Goal: Task Accomplishment & Management: Manage account settings

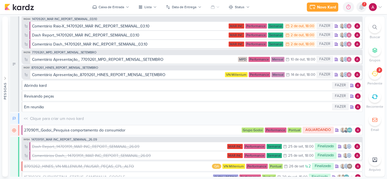
click at [359, 7] on icon at bounding box center [361, 7] width 7 height 7
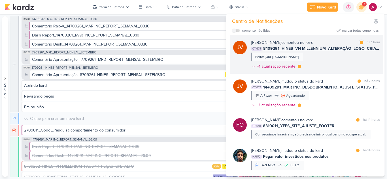
click at [322, 39] on div "JV Joney Viana comentou no kard marcar como lida há 1 hora CT1674 8409291_HINES…" at bounding box center [305, 54] width 153 height 39
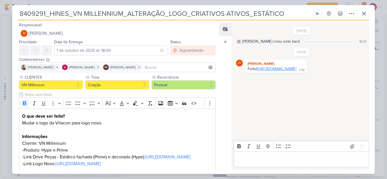
click at [270, 71] on link "https://drive.google.com/drive/folders/1Gu6FANAj6LXBaIt3CocyHiTARxA-Ke2g?usp=sh…" at bounding box center [276, 68] width 39 height 5
click at [253, 160] on p "Editor editing area: main" at bounding box center [300, 159] width 129 height 7
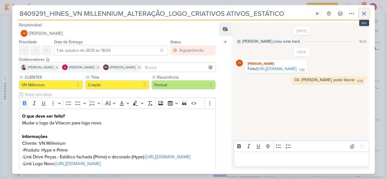
click at [361, 11] on icon at bounding box center [363, 13] width 7 height 7
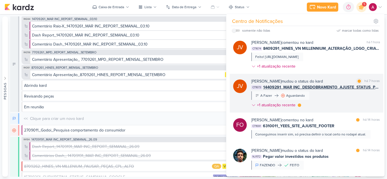
click at [337, 106] on div "Joney Viana mudou o status do kard marcar como lida há 7 horas CT1673 14409291_…" at bounding box center [315, 94] width 128 height 32
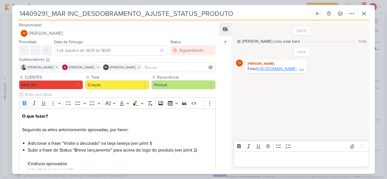
click at [270, 71] on link "https://drive.google.com/drive/folders/1IuANjraA8nv9Orf8wynY5jwdJBRND2Za?usp=sh…" at bounding box center [276, 68] width 39 height 5
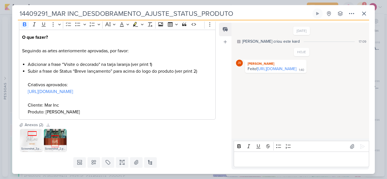
scroll to position [85, 0]
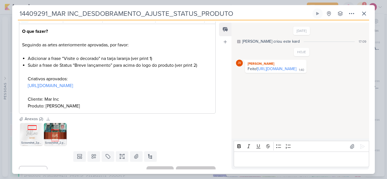
click at [56, 133] on img at bounding box center [55, 134] width 23 height 23
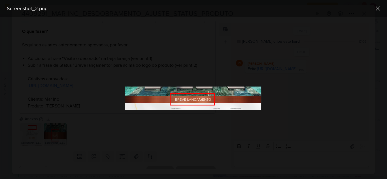
click at [107, 133] on div at bounding box center [193, 98] width 387 height 162
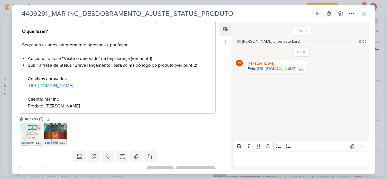
click at [31, 135] on img at bounding box center [31, 134] width 23 height 23
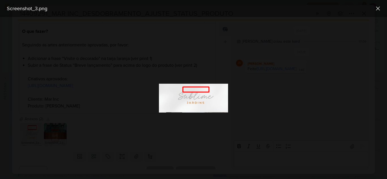
click at [115, 134] on div at bounding box center [193, 98] width 387 height 162
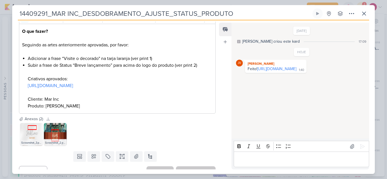
click at [270, 159] on p "Editor editing area: main" at bounding box center [300, 159] width 129 height 7
click at [363, 14] on icon at bounding box center [363, 13] width 3 height 3
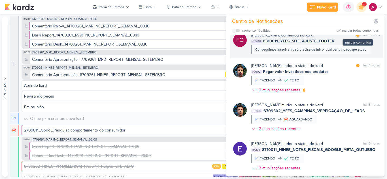
click at [356, 37] on div at bounding box center [357, 34] width 3 height 3
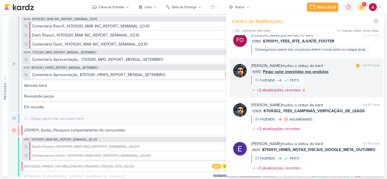
click at [342, 86] on div "Nelito Junior mudou o status do kard marcar como lida há 14 horas NJ1172 Pegar …" at bounding box center [315, 79] width 128 height 33
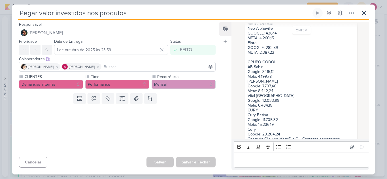
scroll to position [135, 0]
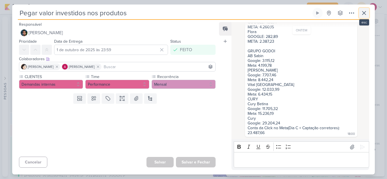
click at [366, 16] on icon at bounding box center [363, 13] width 7 height 7
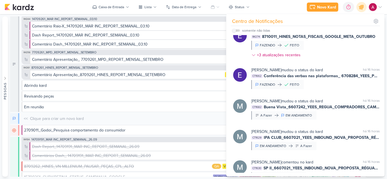
scroll to position [251, 0]
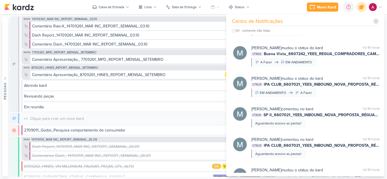
click at [359, 8] on icon at bounding box center [361, 7] width 10 height 10
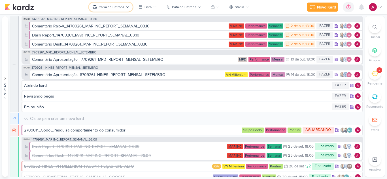
click at [120, 11] on button "Caixa de Entrada" at bounding box center [111, 7] width 44 height 9
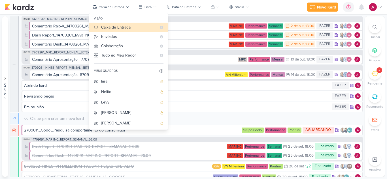
click at [62, 6] on div "Novo Kard Ctrl + k 0h0m Sessão desligada... Hoje 0h0m Semana 0h0m Mês 0h0m" at bounding box center [193, 7] width 377 height 14
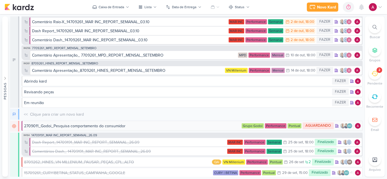
scroll to position [0, 0]
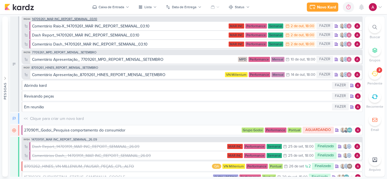
click at [86, 18] on span "14709261_MAR INC_REPORT_SEMANAL_03.10" at bounding box center [64, 19] width 65 height 3
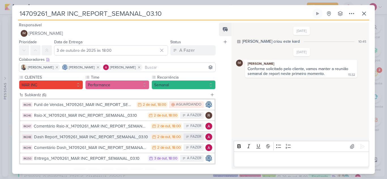
click at [116, 136] on div "Dash Report_14709261_MAR INC_REPORT_SEMANAL_03.10" at bounding box center [91, 137] width 114 height 7
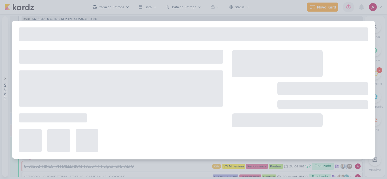
type input "Dash Report_14709261_MAR INC_REPORT_SEMANAL_03.10"
type input "2 de outubro de 2025 às 18:00"
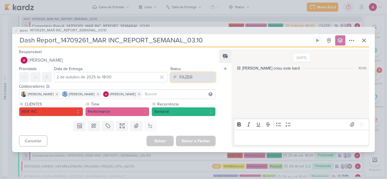
click at [192, 77] on button "FAZER" at bounding box center [192, 77] width 45 height 10
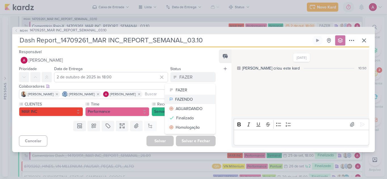
click at [185, 101] on div "FAZENDO" at bounding box center [184, 99] width 18 height 6
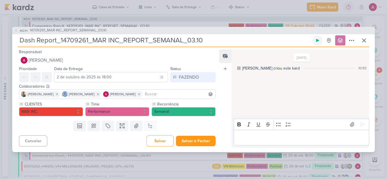
click at [320, 42] on button at bounding box center [317, 40] width 10 height 10
click at [159, 138] on button "Salvar" at bounding box center [159, 141] width 27 height 11
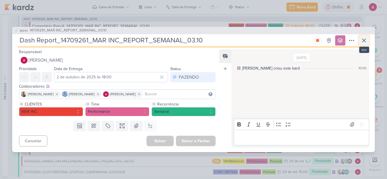
click at [362, 40] on icon at bounding box center [363, 40] width 7 height 7
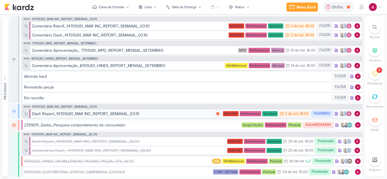
click at [181, 114] on div "Dash Report_14709261_MAR INC_REPORT_SEMANAL_03.10" at bounding box center [123, 114] width 182 height 6
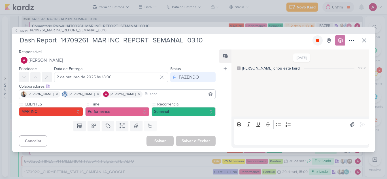
click at [317, 42] on icon at bounding box center [317, 40] width 5 height 5
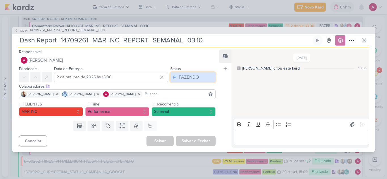
click at [179, 80] on div "FAZENDO" at bounding box center [189, 77] width 20 height 7
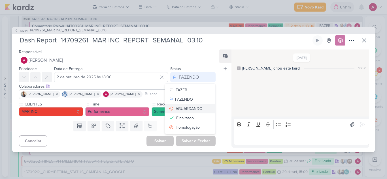
click at [179, 106] on div "AGUARDANDO" at bounding box center [188, 109] width 27 height 6
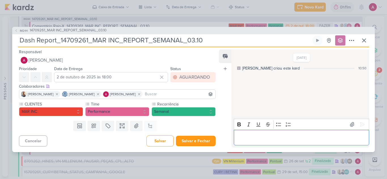
click at [241, 132] on div "Editor editing area: main" at bounding box center [300, 138] width 135 height 16
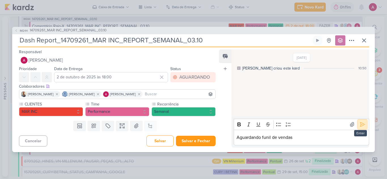
click at [361, 125] on icon at bounding box center [362, 125] width 4 height 4
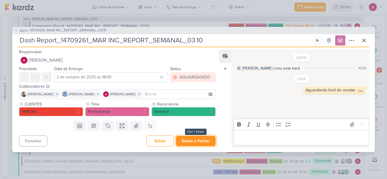
click at [186, 143] on button "Salvar e Fechar" at bounding box center [196, 141] width 40 height 10
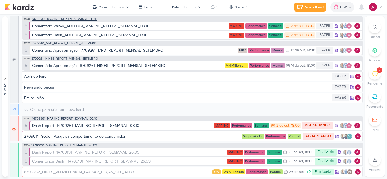
click at [91, 20] on span "14709261_MAR INC_REPORT_SEMANAL_03.10" at bounding box center [64, 19] width 65 height 3
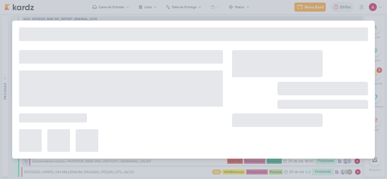
type input "14709261_MAR INC_REPORT_SEMANAL_03.10"
type input "3 de outubro de 2025 às 18:00"
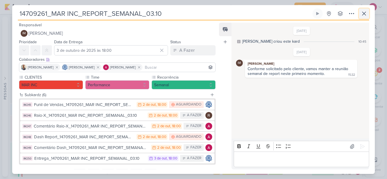
click at [368, 12] on button at bounding box center [364, 13] width 10 height 10
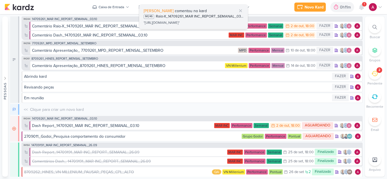
click at [194, 23] on div ""https://docs.google.com/spreadsheets/d/10ebtu2wClT0M6dz6fYaHQQy0qSVvYDWoqZjGKy…" at bounding box center [193, 23] width 100 height 6
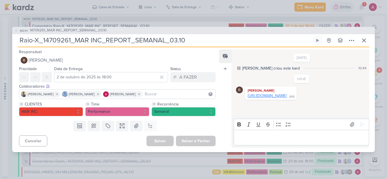
click at [259, 98] on link "https://docs.google.com/spreadsheets/d/10ebtu2wClT0M6dz6fYaHQQy0qSVvYDWoqZjGKyP…" at bounding box center [266, 95] width 39 height 5
click at [22, 29] on span "IM244" at bounding box center [24, 31] width 10 height 4
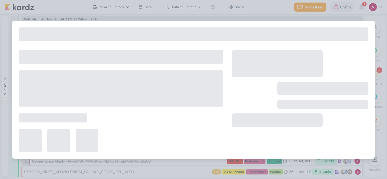
type input "14709261_MAR INC_REPORT_SEMANAL_03.10"
type input "3 de outubro de 2025 às 18:00"
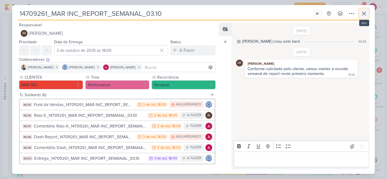
click at [362, 14] on icon at bounding box center [363, 13] width 7 height 7
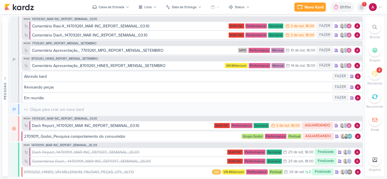
click at [362, 7] on icon at bounding box center [361, 7] width 5 height 5
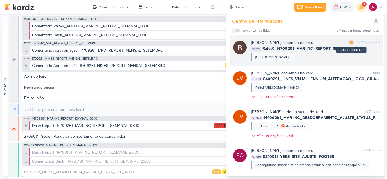
click at [350, 43] on div at bounding box center [350, 42] width 3 height 3
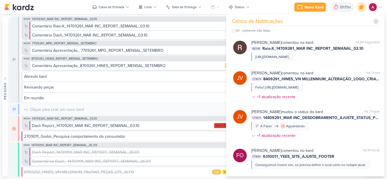
click at [359, 8] on icon at bounding box center [361, 7] width 7 height 7
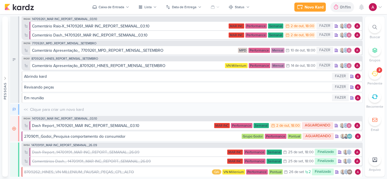
click at [375, 11] on div at bounding box center [375, 7] width 14 height 8
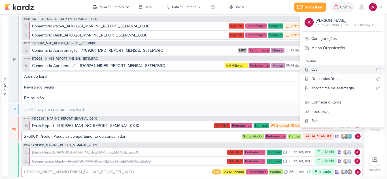
click at [338, 68] on div "QA" at bounding box center [342, 69] width 62 height 6
click at [107, 26] on div "Comentário Raio-X_14709261_MAR INC_REPORT_SEMANAL_03.10" at bounding box center [90, 26] width 117 height 6
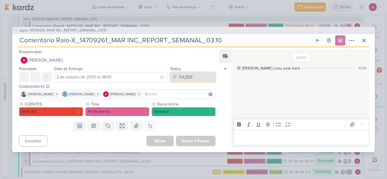
click at [185, 78] on div "FAZER" at bounding box center [185, 77] width 13 height 7
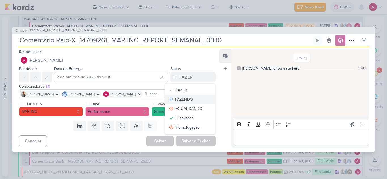
click at [189, 98] on div "FAZENDO" at bounding box center [184, 99] width 18 height 6
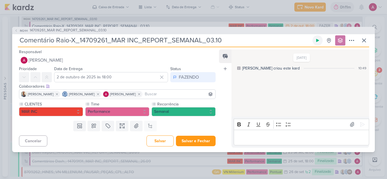
click at [318, 40] on icon at bounding box center [317, 40] width 5 height 5
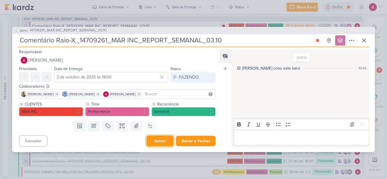
click at [160, 143] on button "Salvar" at bounding box center [159, 141] width 27 height 11
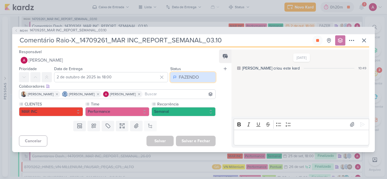
click at [192, 80] on div "FAZENDO" at bounding box center [189, 77] width 20 height 7
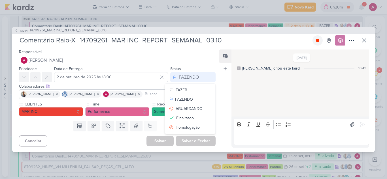
click at [316, 40] on icon at bounding box center [317, 40] width 3 height 3
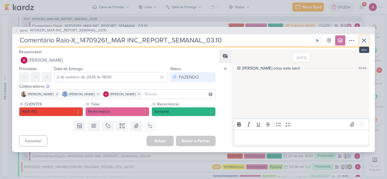
click at [361, 40] on icon at bounding box center [363, 40] width 7 height 7
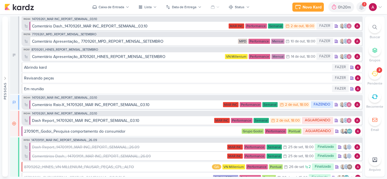
click at [360, 9] on icon at bounding box center [361, 7] width 7 height 7
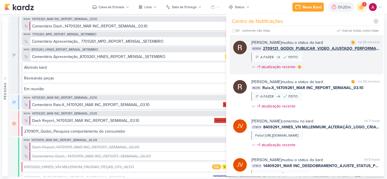
click at [343, 61] on div "Rafael Dornelles mudou o status do kard marcar como lida há 20 minutos AG834 27…" at bounding box center [315, 56] width 128 height 33
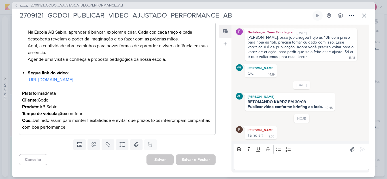
scroll to position [140, 0]
click at [106, 142] on icon at bounding box center [108, 145] width 6 height 6
click at [109, 134] on div "QA" at bounding box center [111, 131] width 37 height 6
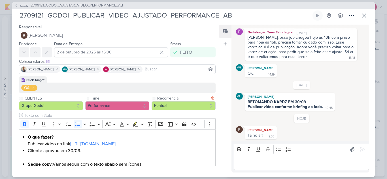
scroll to position [159, 0]
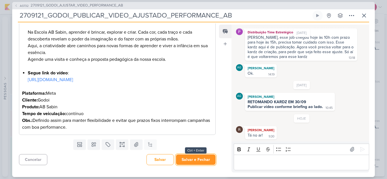
click at [185, 162] on button "Salvar e Fechar" at bounding box center [196, 159] width 40 height 10
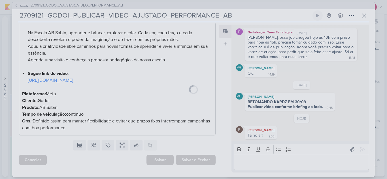
scroll to position [159, 0]
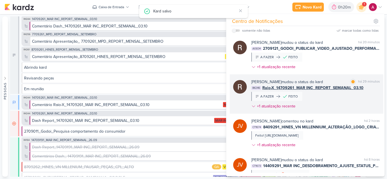
click at [336, 99] on div "Rafael Dornelles mudou o status do kard marcar como lida há 29 minutos IM246 Ra…" at bounding box center [315, 95] width 128 height 33
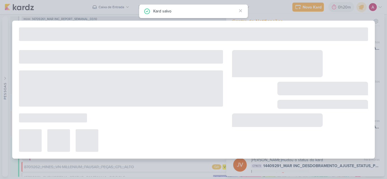
type input "Raio-X_14709261_MAR INC_REPORT_SEMANAL_03.10"
type input "2 de outubro de 2025 às 18:00"
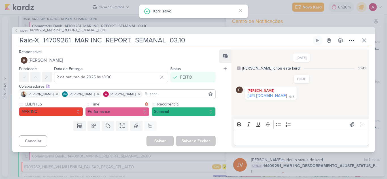
scroll to position [0, 0]
click at [363, 40] on icon at bounding box center [363, 40] width 7 height 7
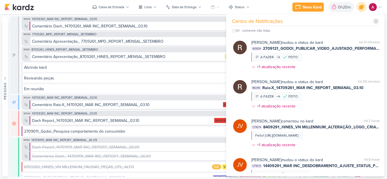
click at [360, 6] on icon at bounding box center [361, 7] width 7 height 7
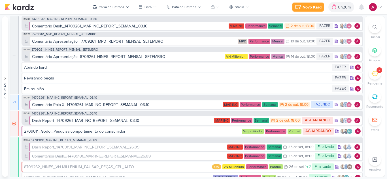
click at [373, 72] on icon at bounding box center [374, 73] width 6 height 6
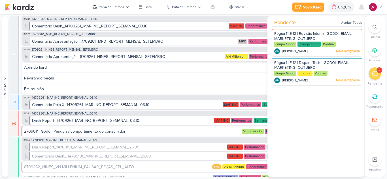
click at [374, 76] on icon at bounding box center [374, 73] width 6 height 6
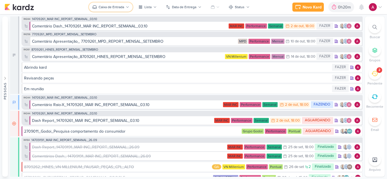
click at [118, 4] on button "Caixa de Entrada" at bounding box center [111, 7] width 44 height 9
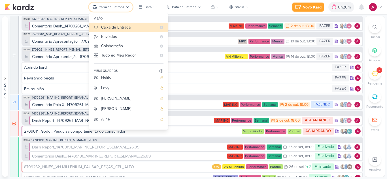
scroll to position [28, 0]
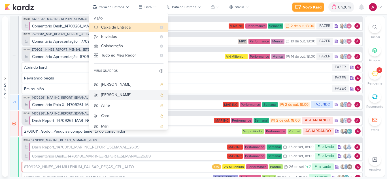
click at [129, 96] on div "Rafael" at bounding box center [129, 95] width 56 height 6
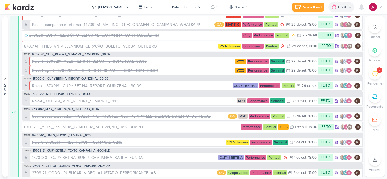
scroll to position [0, 0]
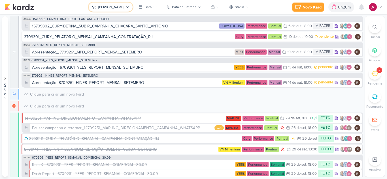
click at [109, 6] on div "Rafael" at bounding box center [111, 7] width 26 height 5
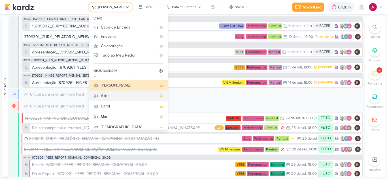
scroll to position [42, 0]
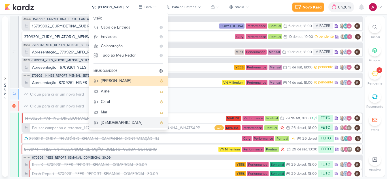
click at [119, 119] on button "Jôney" at bounding box center [128, 122] width 79 height 10
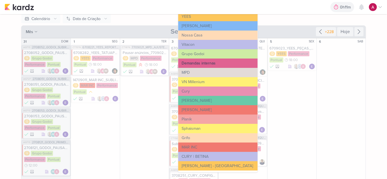
scroll to position [85, 0]
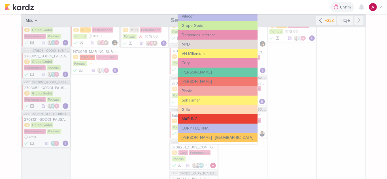
click at [195, 118] on button "MAR INC" at bounding box center [217, 118] width 79 height 9
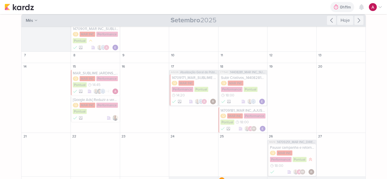
scroll to position [88, 0]
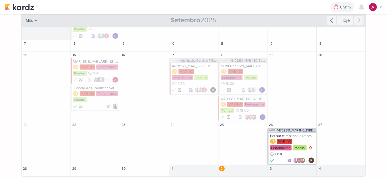
click at [296, 131] on span "14709251_MAR INC_DIRECIONAMENTO_CAMPANHA_WHATSAPP" at bounding box center [296, 130] width 38 height 3
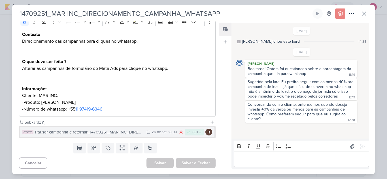
scroll to position [82, 0]
click at [104, 133] on div "Pausar campanha e retornar_14709251_MAR INC_DIRECIONAMENTO_CAMPANHA_WHATSAPP" at bounding box center [89, 132] width 108 height 7
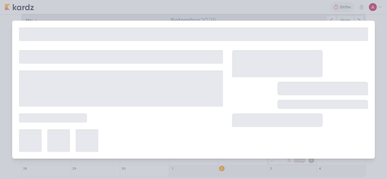
type input "Pausar campanha e retornar_14709251_MAR INC_DIRECIONAMENTO_CAMPANHA_WHATSAPP"
type input "26 de setembro de 2025 às 18:00"
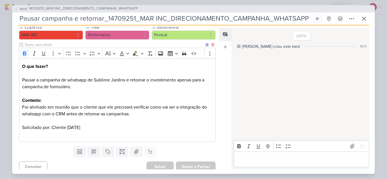
scroll to position [78, 0]
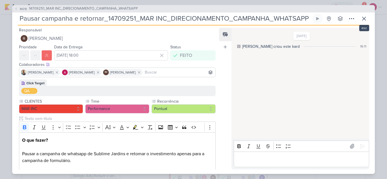
click at [362, 20] on icon at bounding box center [363, 18] width 3 height 3
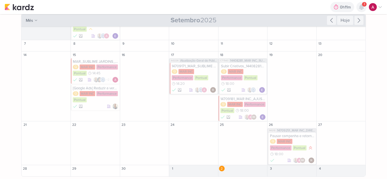
click at [362, 9] on icon at bounding box center [361, 7] width 5 height 5
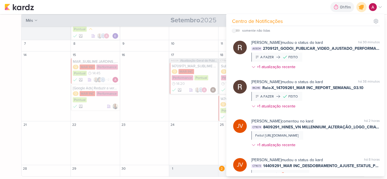
click at [362, 8] on icon at bounding box center [361, 7] width 7 height 7
